Goal: Check status: Check status

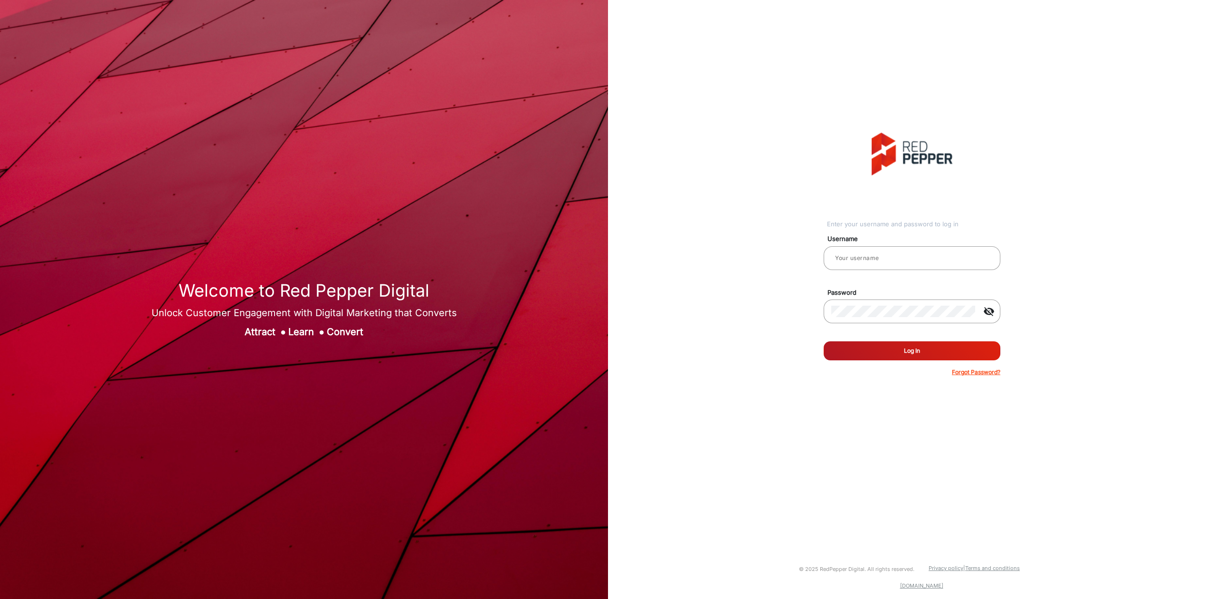
type input "Autozone1"
click at [941, 349] on button "Log In" at bounding box center [912, 350] width 177 height 19
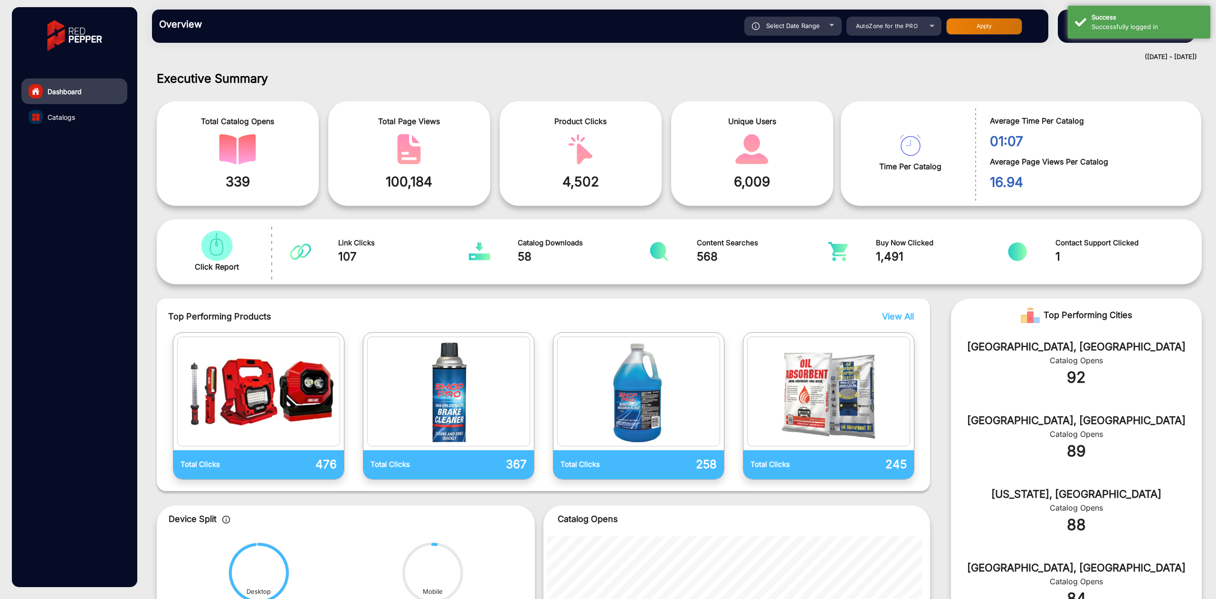
drag, startPoint x: 915, startPoint y: 38, endPoint x: 915, endPoint y: 31, distance: 7.6
click at [915, 33] on div "Overview Reports Understand what makes your customers tick and learn how they a…" at bounding box center [600, 26] width 896 height 33
click at [919, 27] on div "AutoZone for the PRO" at bounding box center [887, 25] width 76 height 11
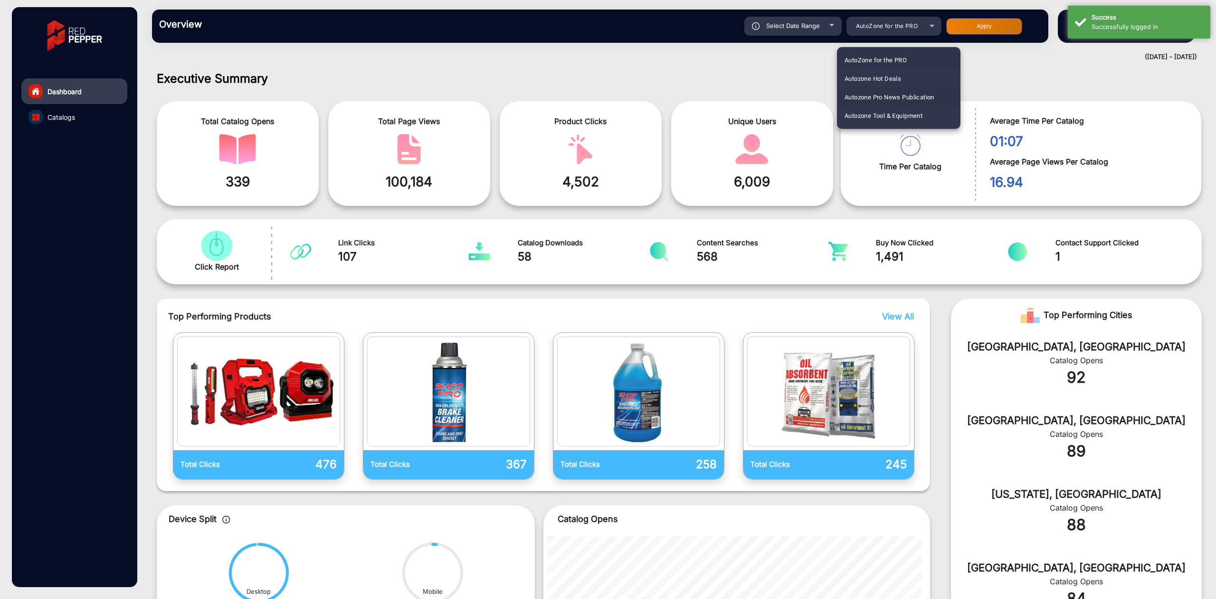
click at [891, 92] on span "Autozone Pro News Publication" at bounding box center [890, 97] width 90 height 19
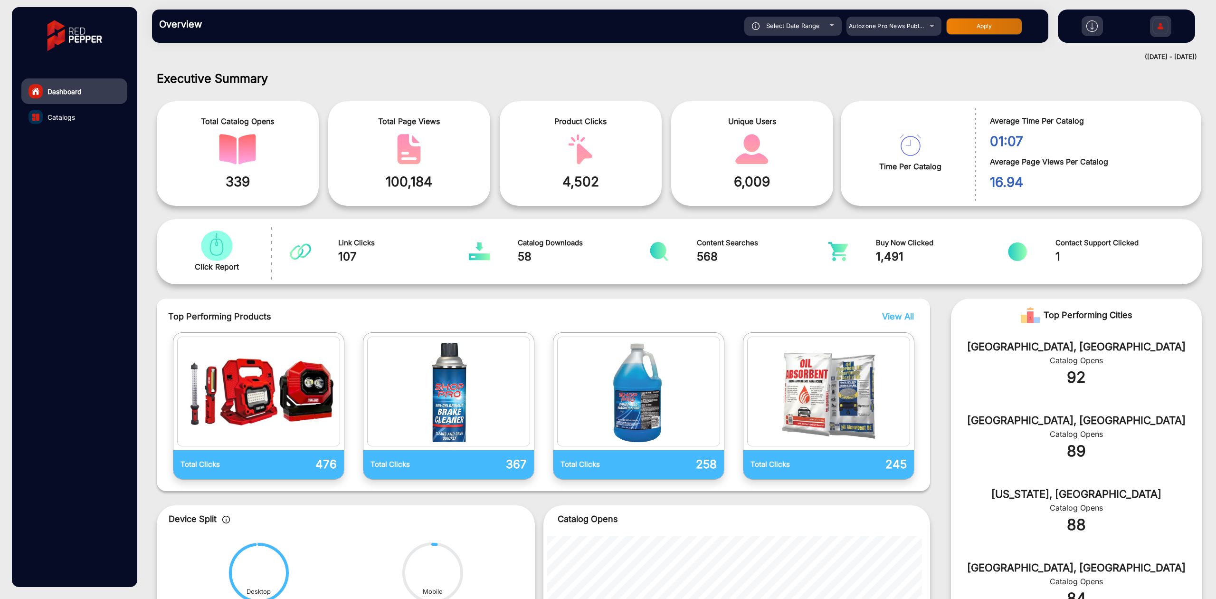
click at [816, 22] on span "Select Date Range" at bounding box center [793, 26] width 54 height 8
type input "[DATE]"
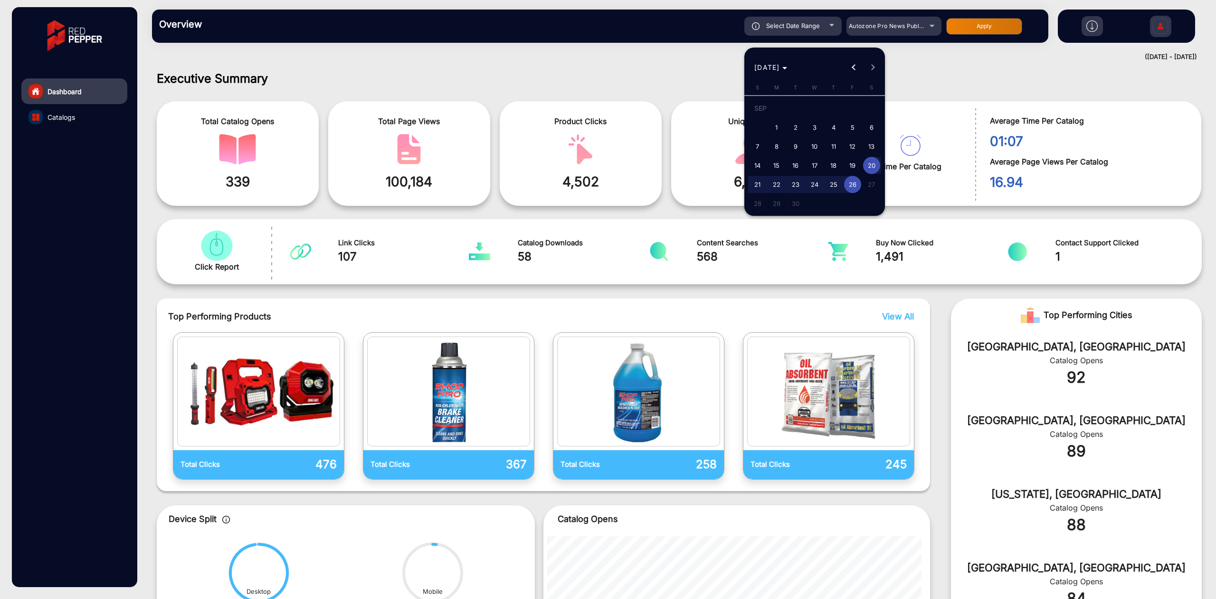
click at [760, 165] on span "14" at bounding box center [757, 165] width 17 height 17
type input "[DATE]"
click at [777, 183] on span "22" at bounding box center [776, 184] width 17 height 17
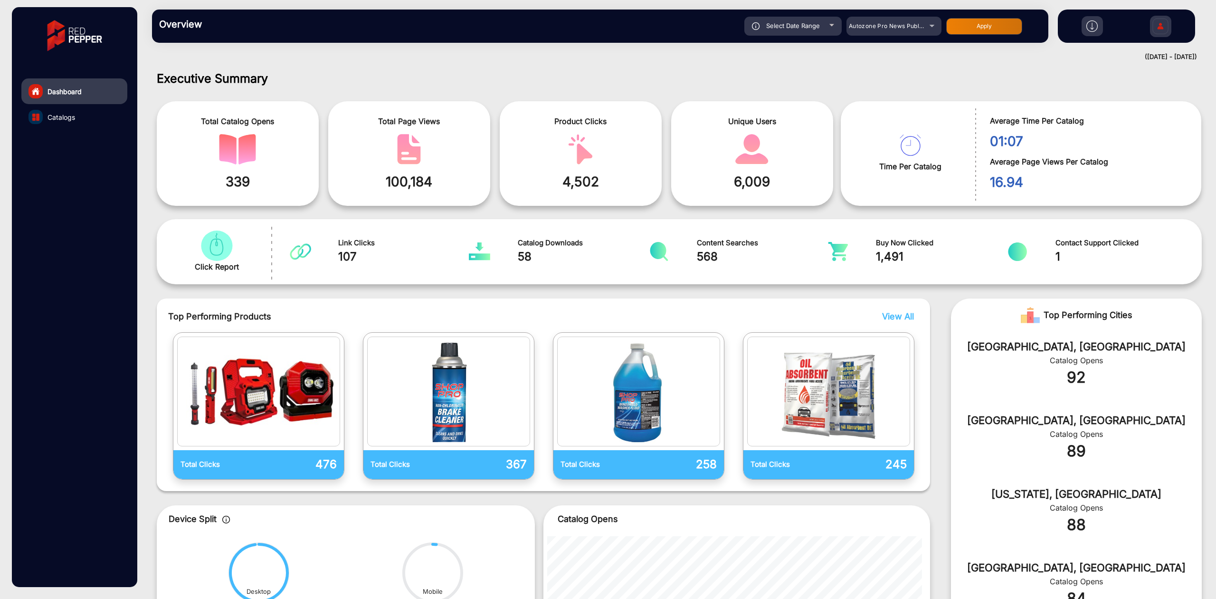
type input "[DATE]"
click at [804, 20] on div "Select Date Range" at bounding box center [792, 26] width 97 height 19
type input "[DATE]"
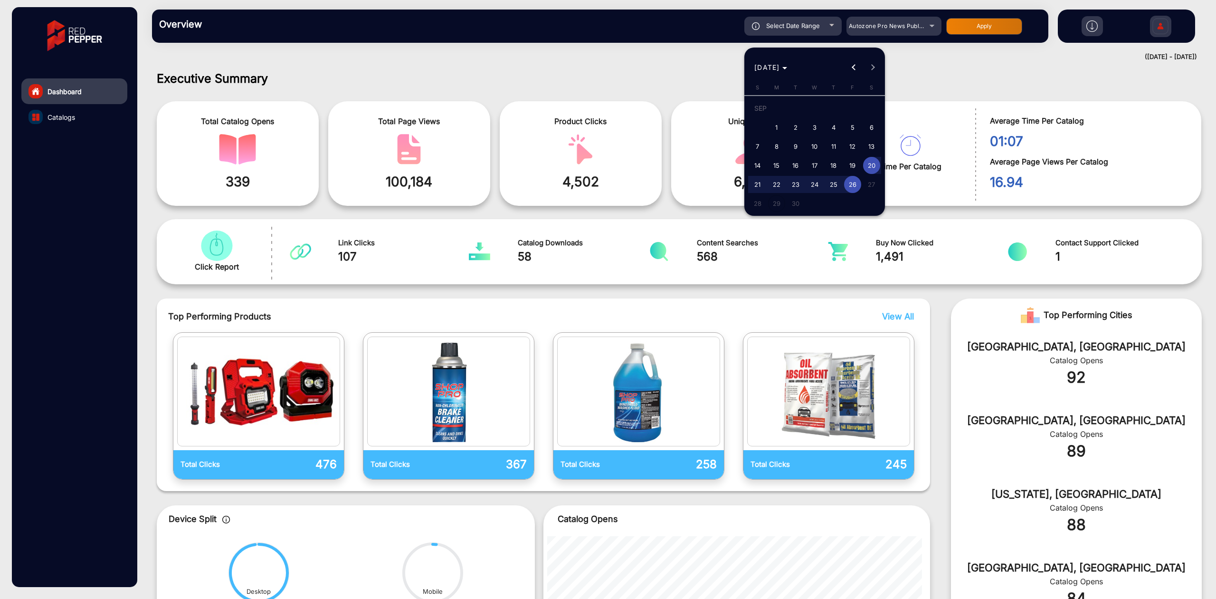
click at [757, 181] on span "21" at bounding box center [757, 184] width 17 height 17
type input "[DATE]"
click at [831, 182] on span "25" at bounding box center [833, 184] width 17 height 17
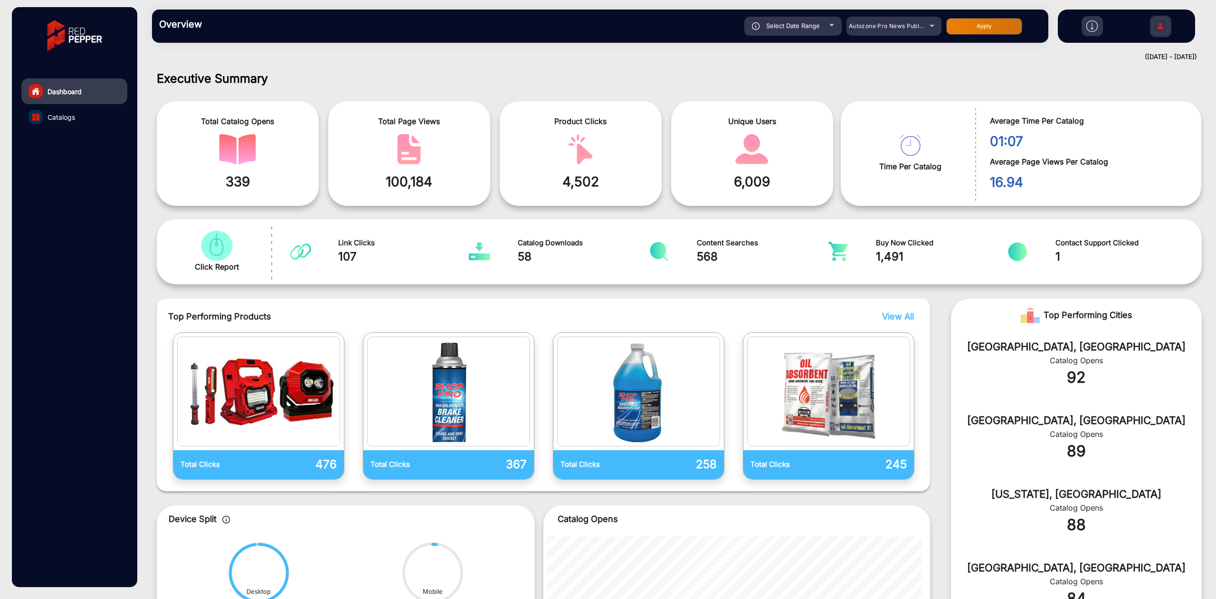
type input "[DATE]"
click at [808, 18] on div "Select Date Range" at bounding box center [792, 26] width 97 height 19
type input "[DATE]"
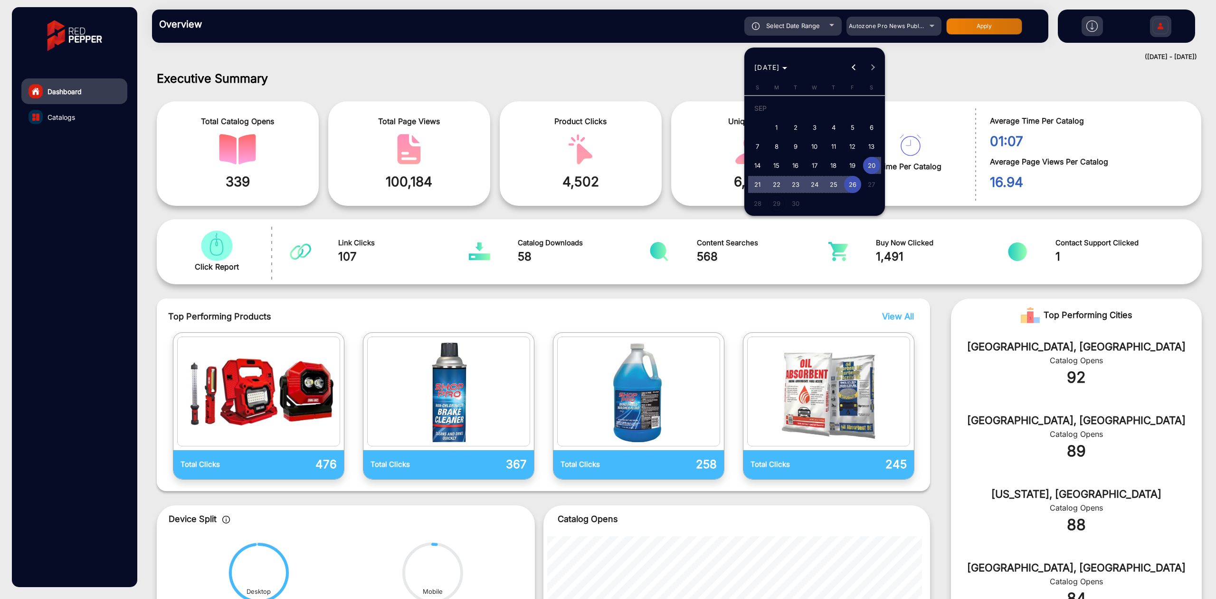
click at [855, 183] on span "26" at bounding box center [852, 184] width 17 height 17
type input "[DATE]"
click at [833, 181] on span "25" at bounding box center [833, 184] width 17 height 17
type input "[DATE]"
click at [797, 202] on span "30" at bounding box center [795, 203] width 17 height 17
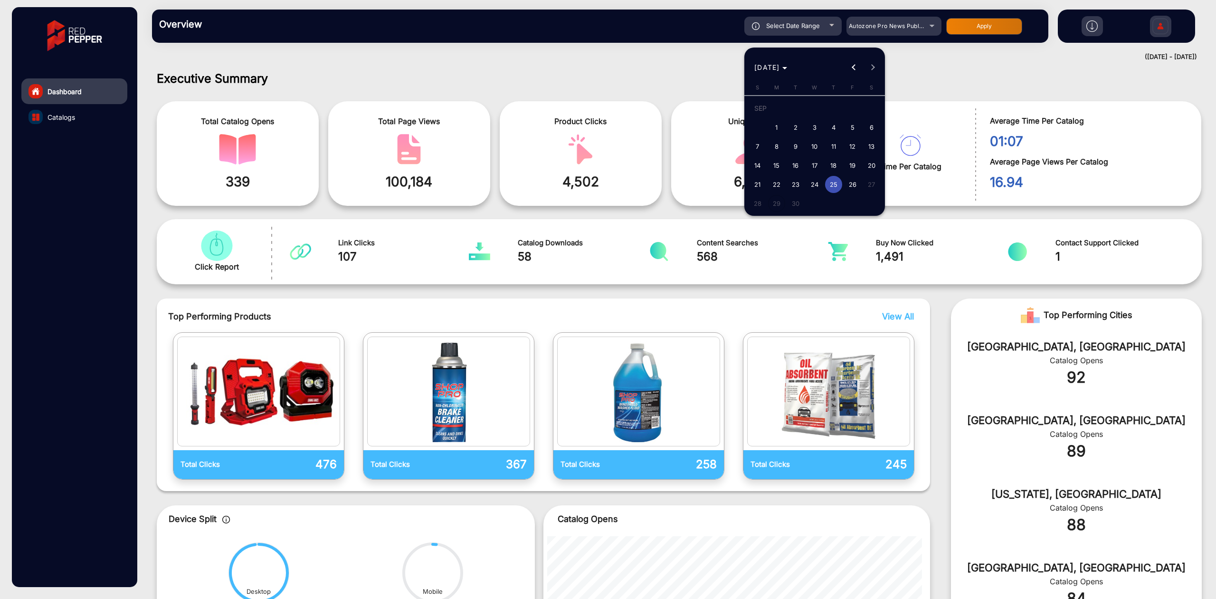
click at [800, 202] on span "30" at bounding box center [795, 203] width 17 height 17
click at [850, 186] on span "26" at bounding box center [852, 184] width 17 height 17
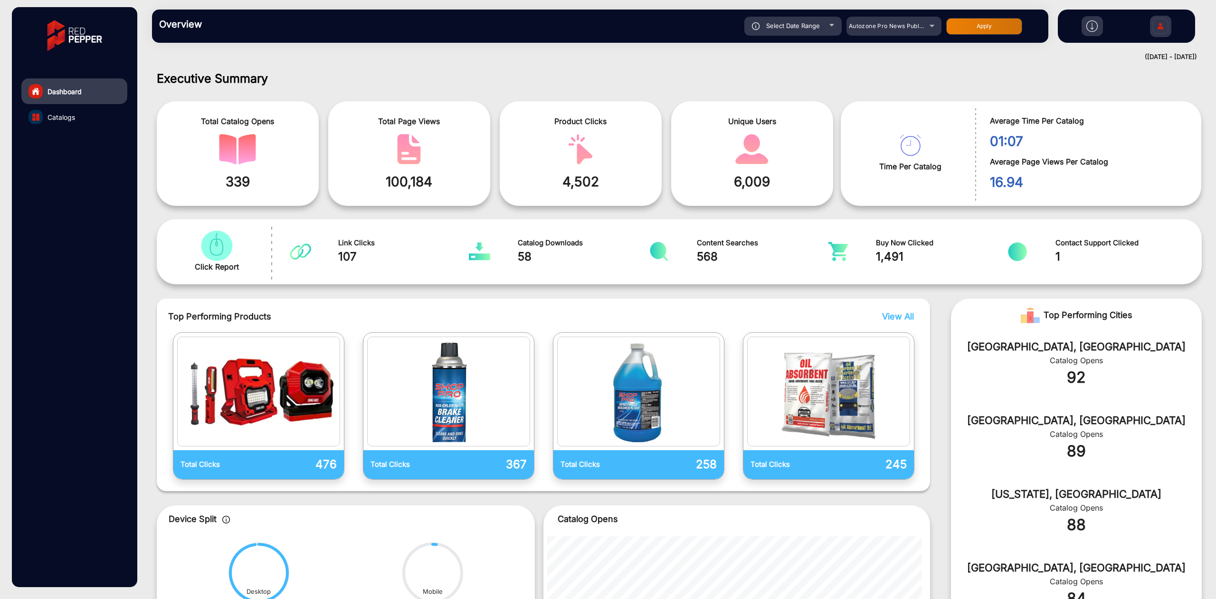
type input "[DATE]"
click at [989, 22] on button "Apply" at bounding box center [984, 26] width 76 height 17
type input "[DATE]"
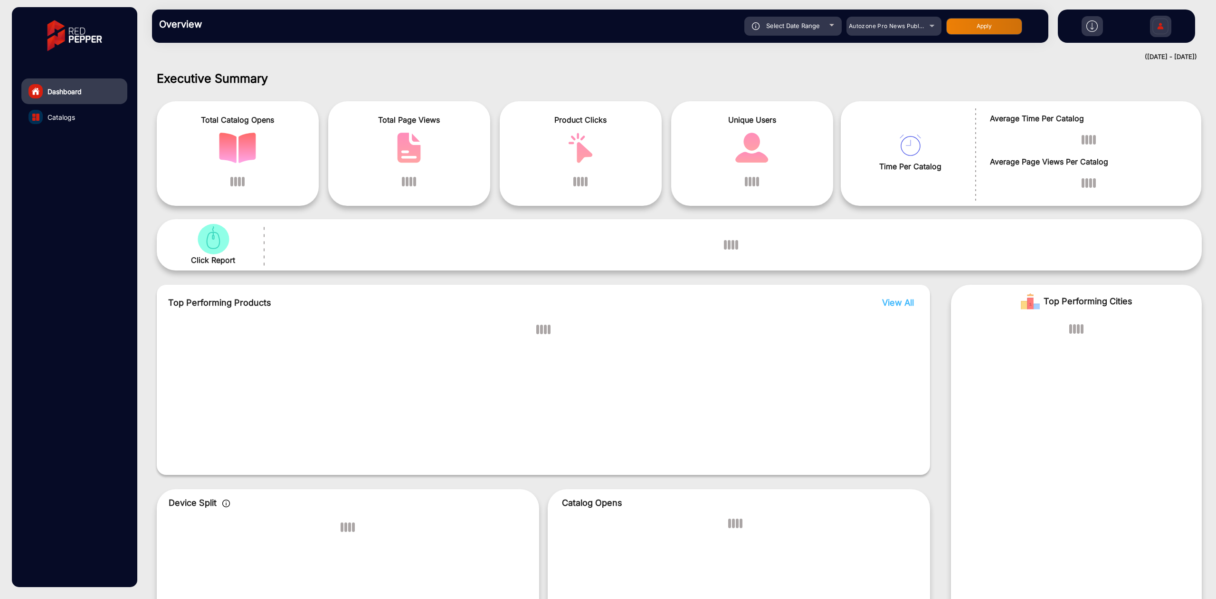
scroll to position [7, 0]
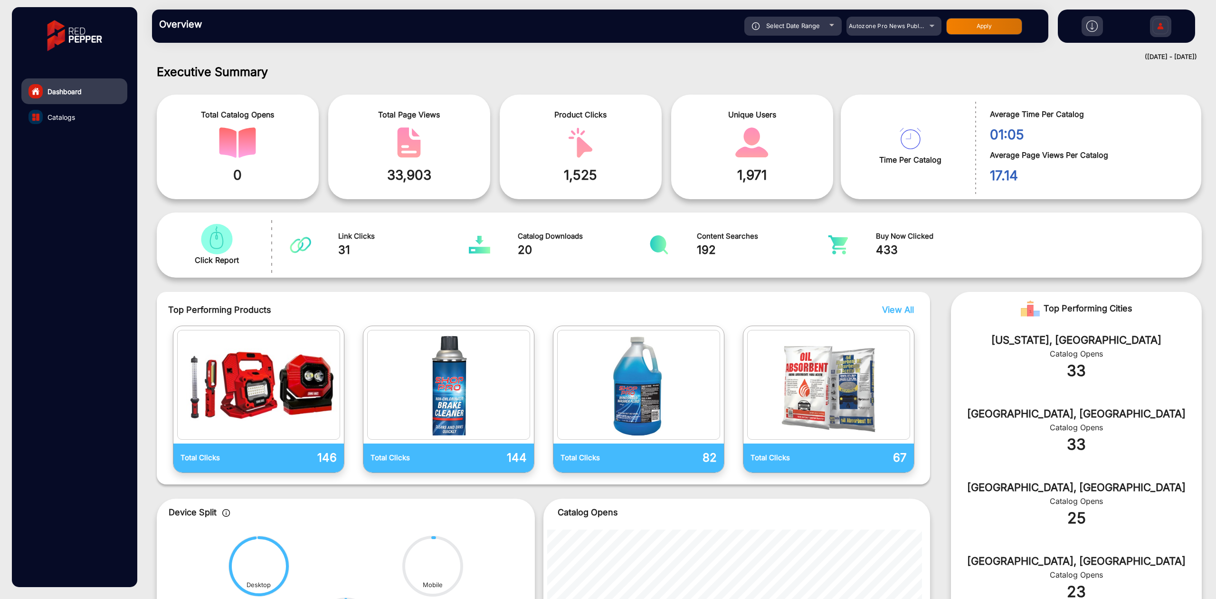
click at [49, 113] on span "Catalogs" at bounding box center [62, 117] width 28 height 10
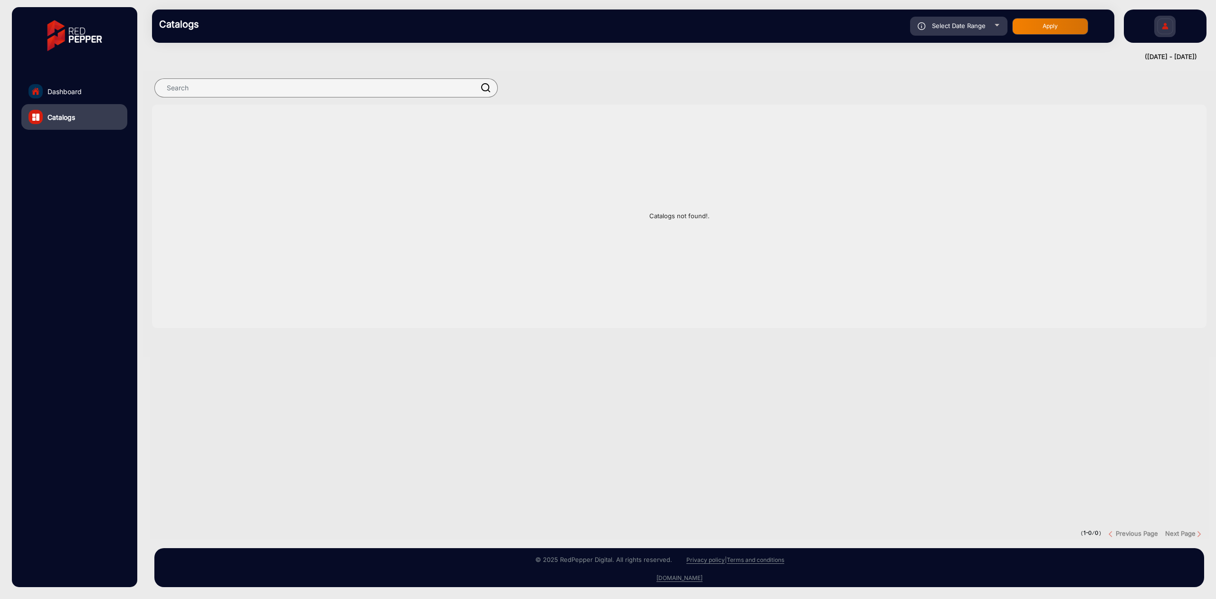
click at [976, 23] on span "Select Date Range" at bounding box center [959, 26] width 54 height 8
type input "[DATE]"
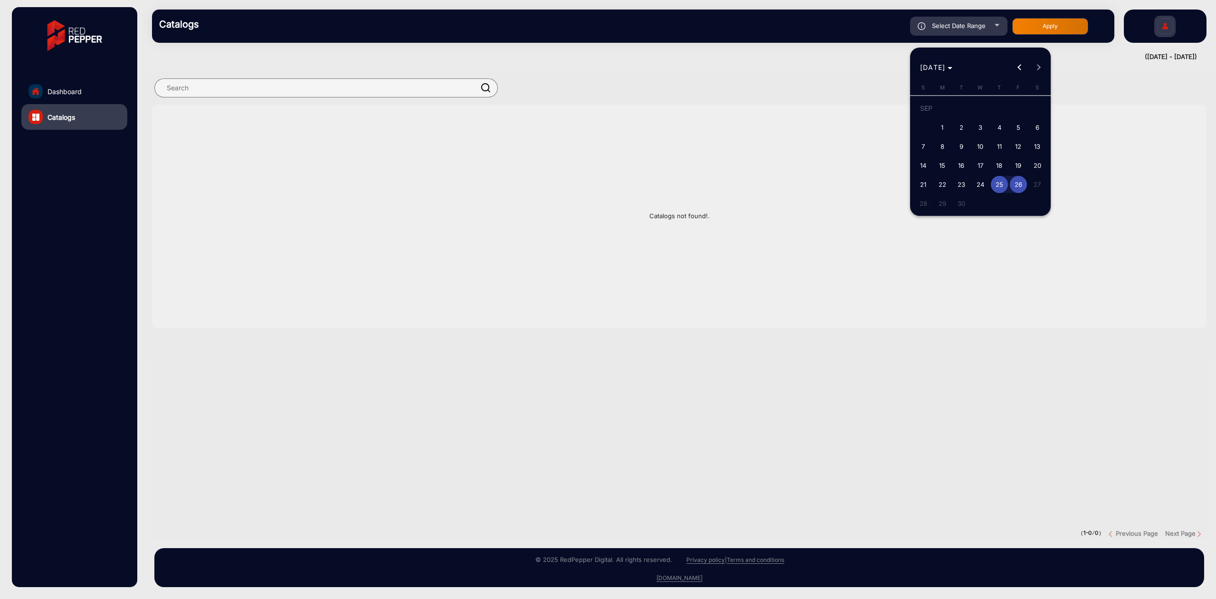
click at [101, 88] on div at bounding box center [608, 299] width 1216 height 599
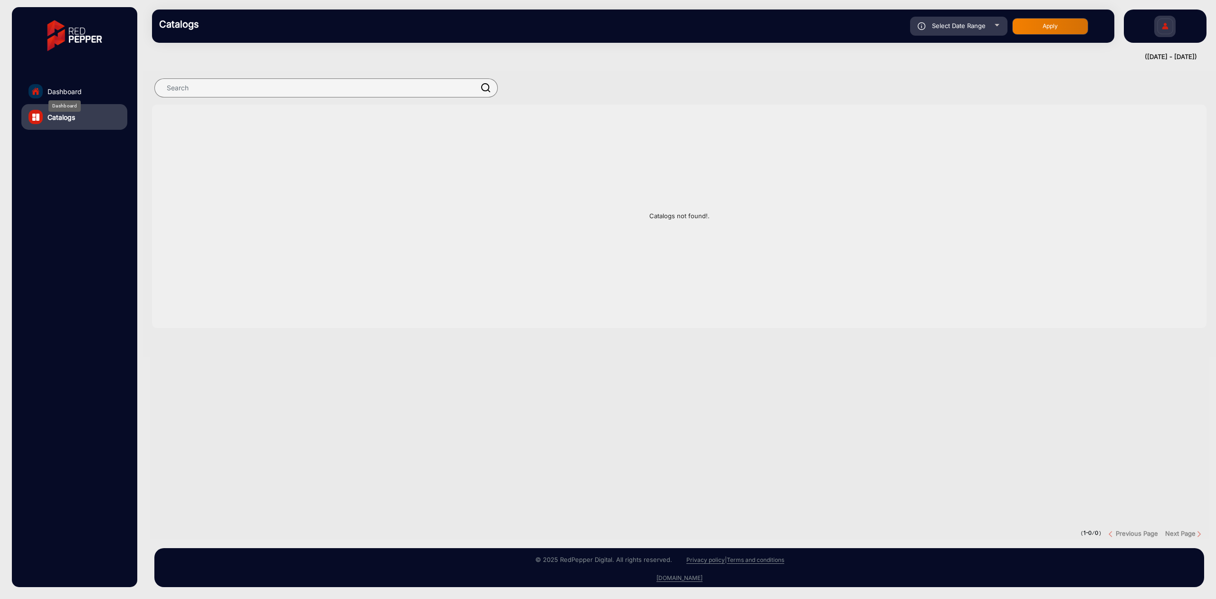
click at [59, 92] on span "Dashboard" at bounding box center [65, 91] width 34 height 10
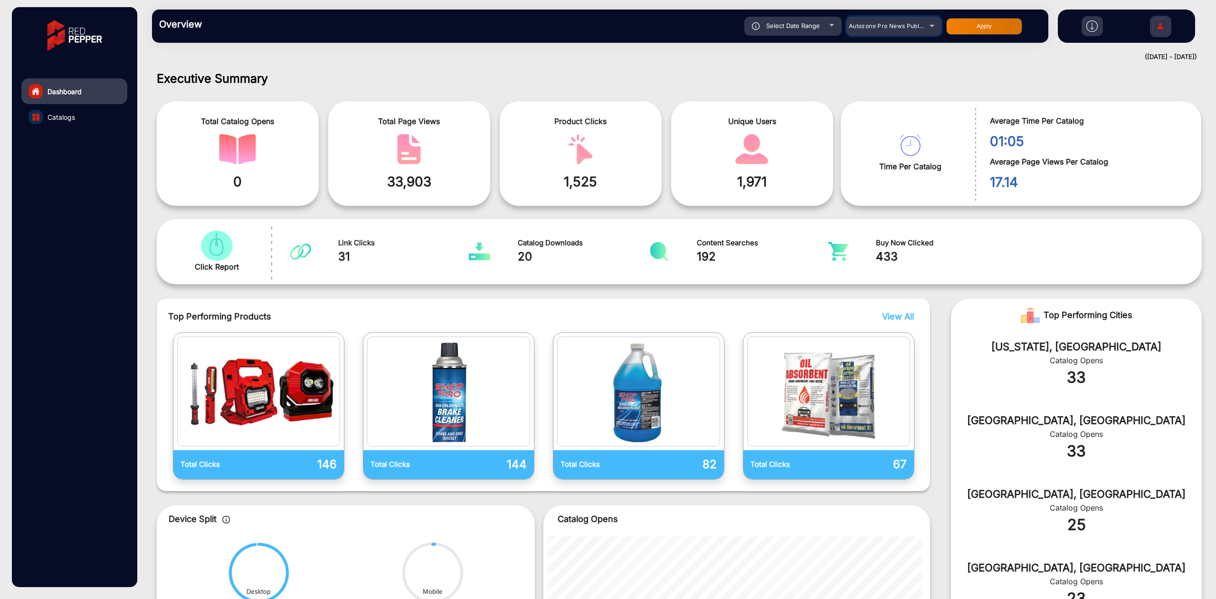
click at [865, 19] on mat-select "Autozone Pro News Publication" at bounding box center [893, 26] width 95 height 19
click at [867, 29] on div "Autozone Pro News Publication" at bounding box center [887, 25] width 76 height 11
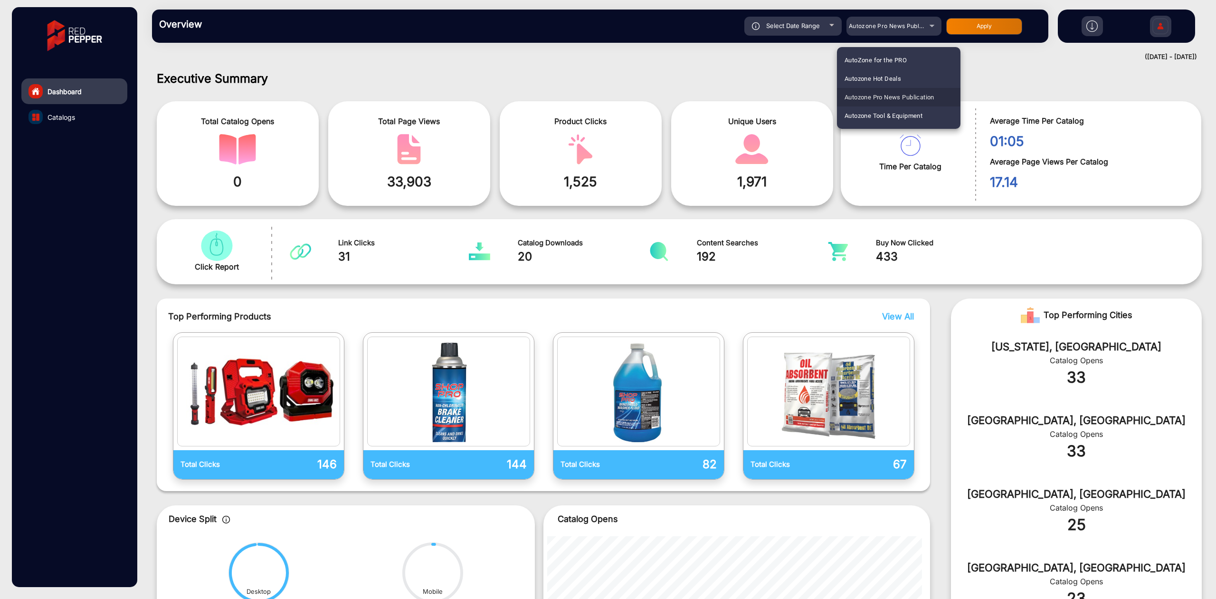
click at [882, 96] on span "Autozone Pro News Publication" at bounding box center [890, 97] width 90 height 19
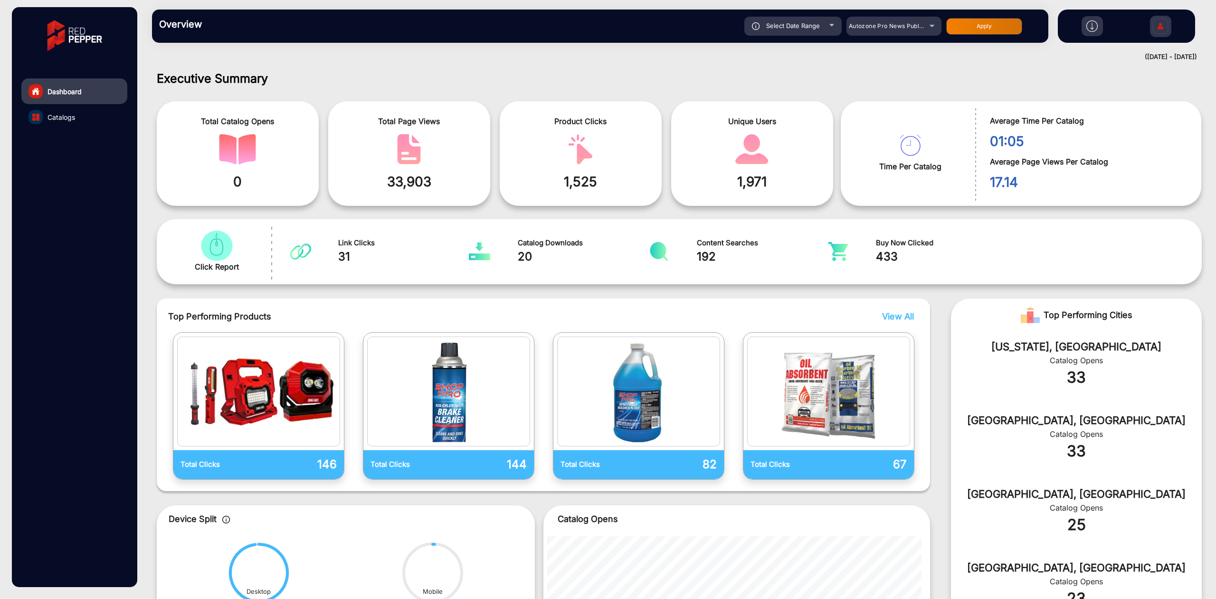
click at [809, 21] on div "Select Date Range" at bounding box center [792, 26] width 97 height 19
type input "[DATE]"
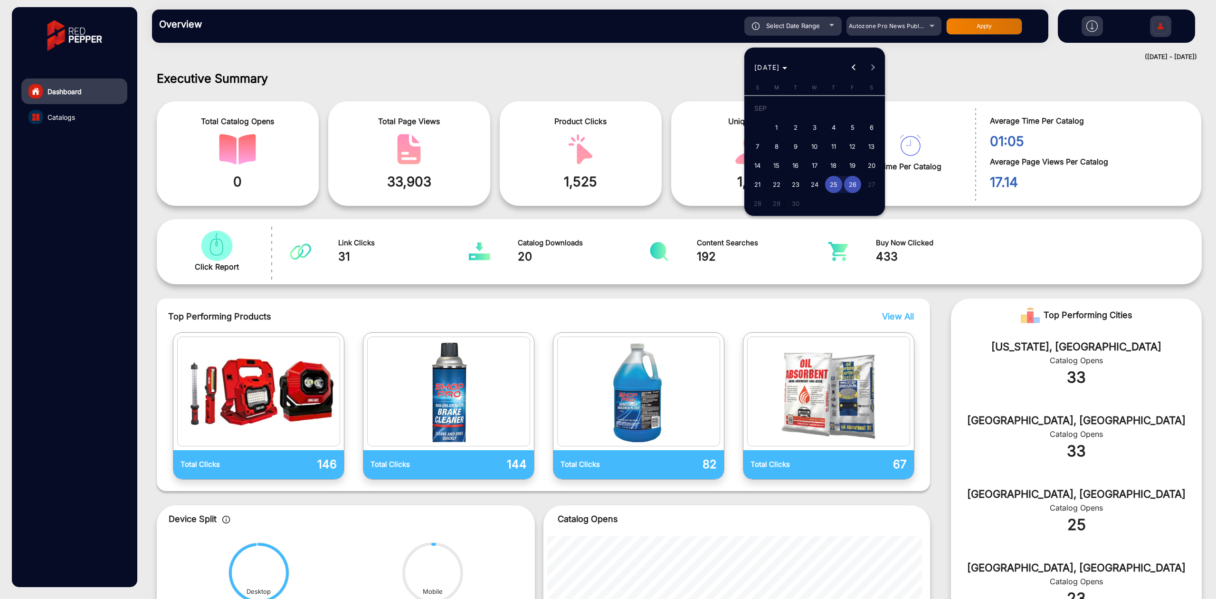
click at [975, 29] on div at bounding box center [608, 299] width 1216 height 599
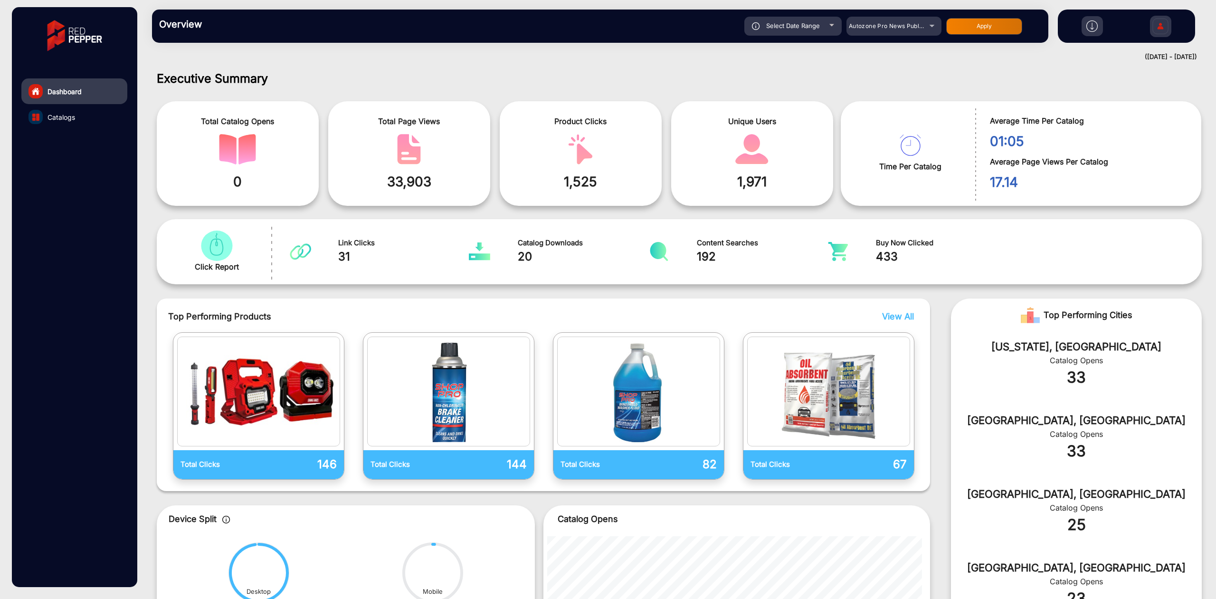
click at [975, 31] on button "Apply" at bounding box center [984, 26] width 76 height 17
type input "[DATE]"
click at [343, 256] on span "31" at bounding box center [403, 256] width 131 height 17
